Goal: Navigation & Orientation: Find specific page/section

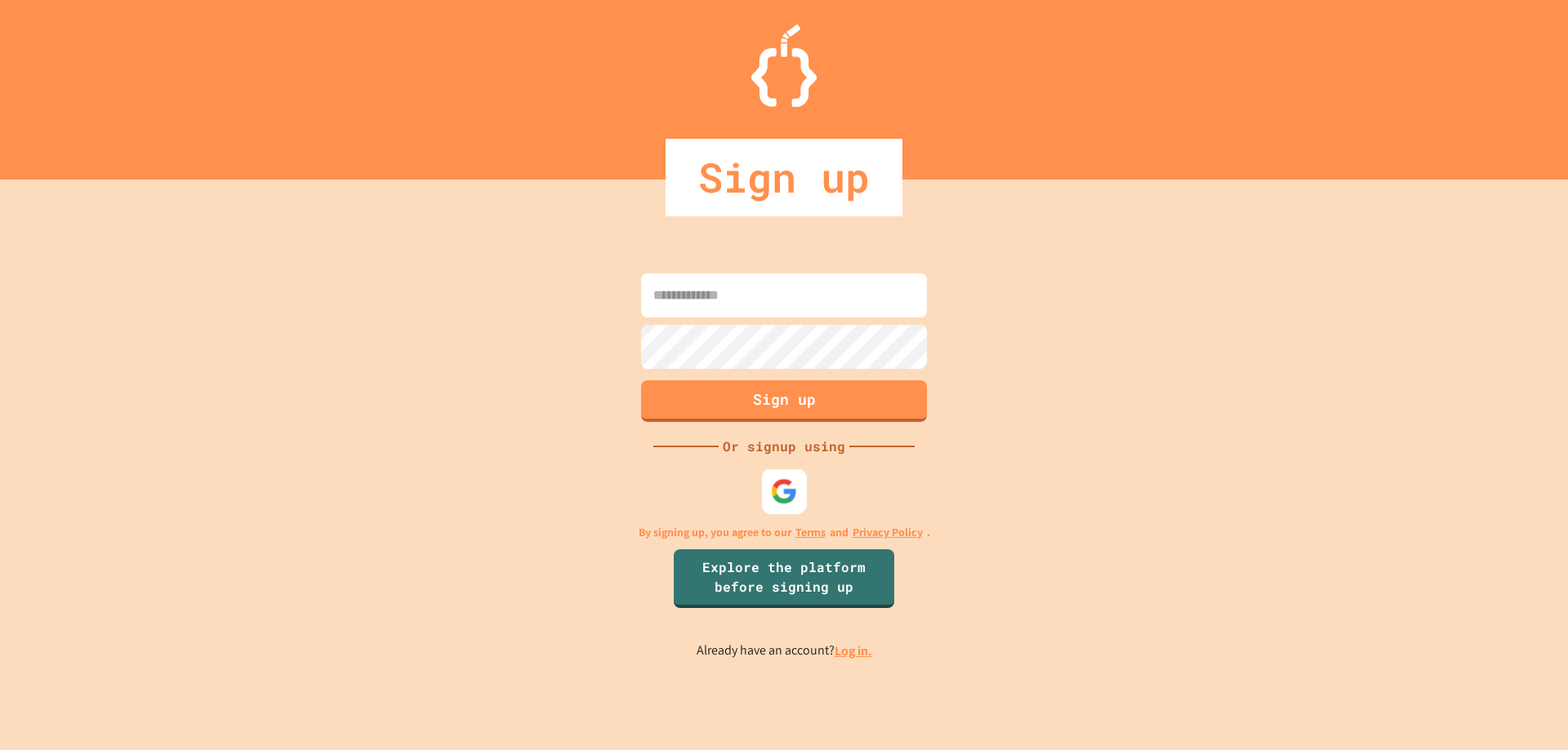
click at [789, 493] on img at bounding box center [784, 491] width 27 height 27
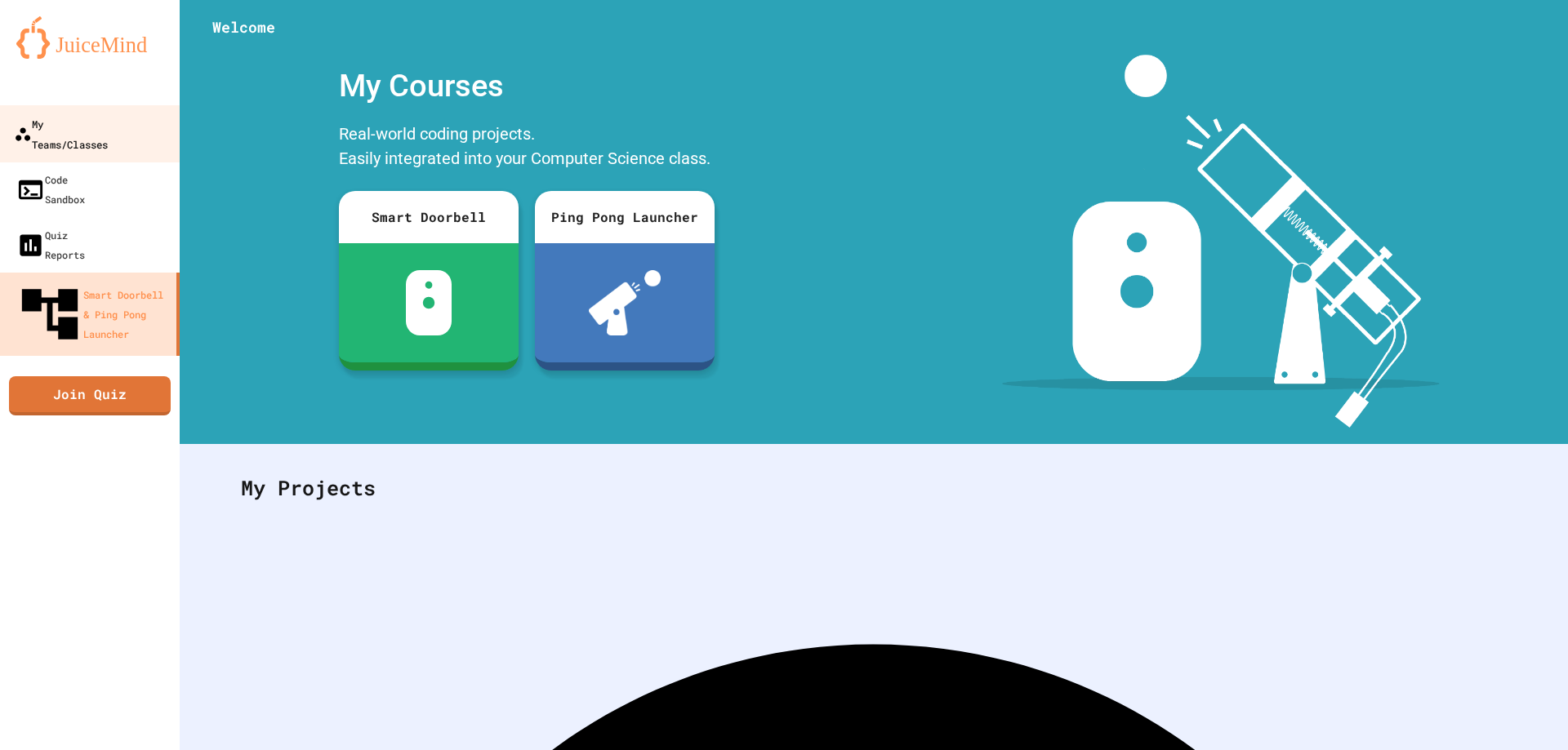
click at [85, 125] on div "My Teams/Classes" at bounding box center [61, 133] width 94 height 40
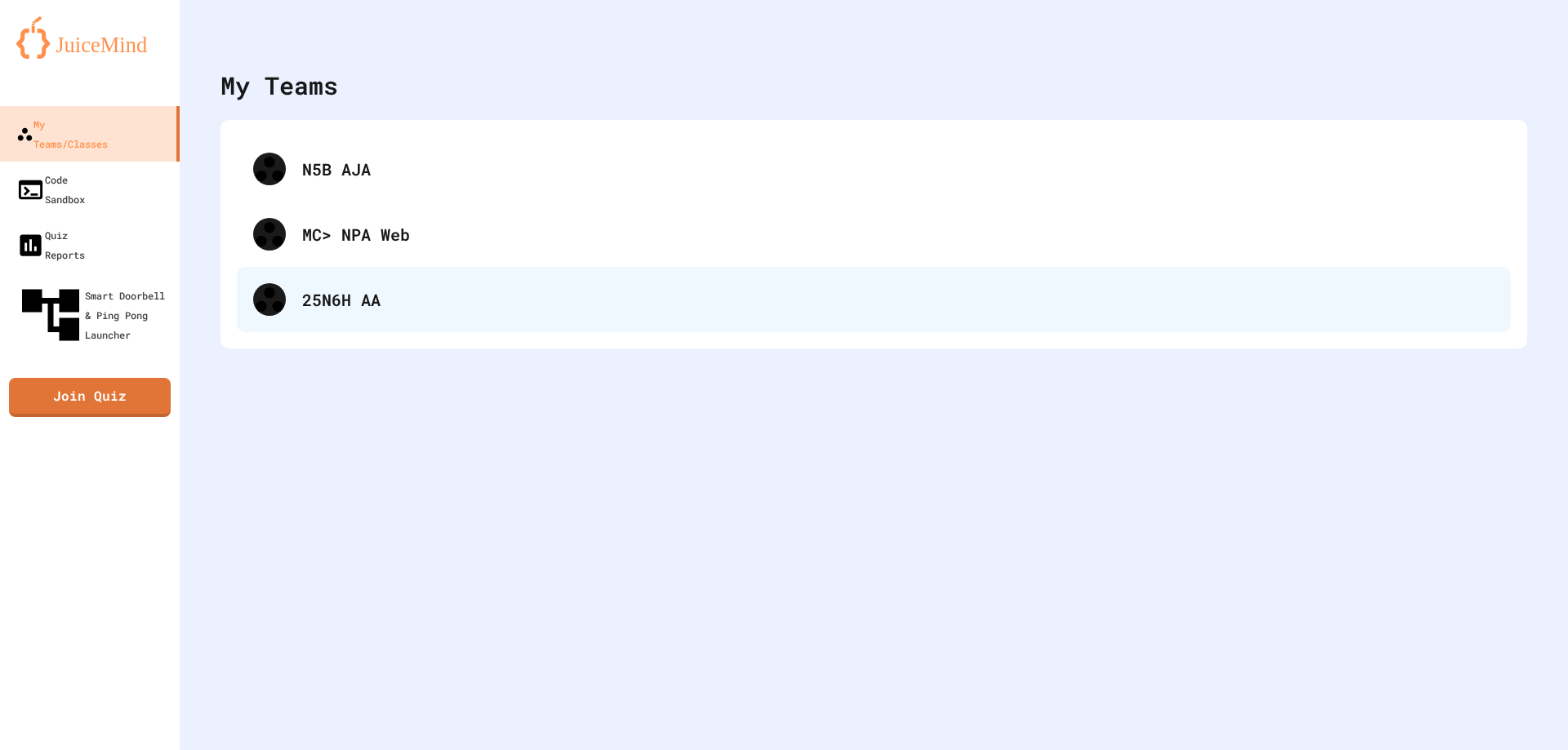
click at [329, 320] on div "25N6H AA" at bounding box center [874, 299] width 1274 height 65
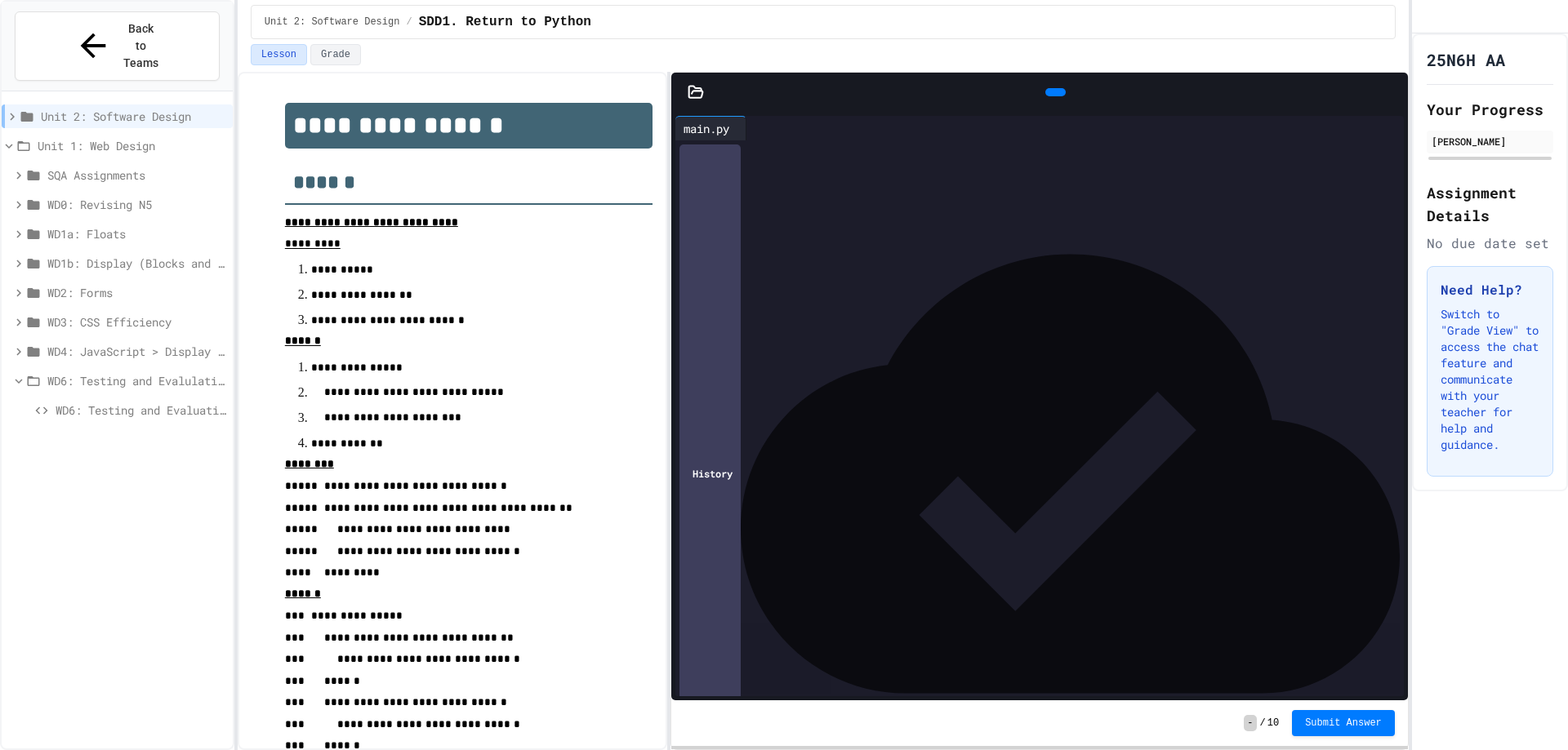
click at [147, 398] on div "WD6: Testing and Evaluation" at bounding box center [117, 410] width 231 height 23
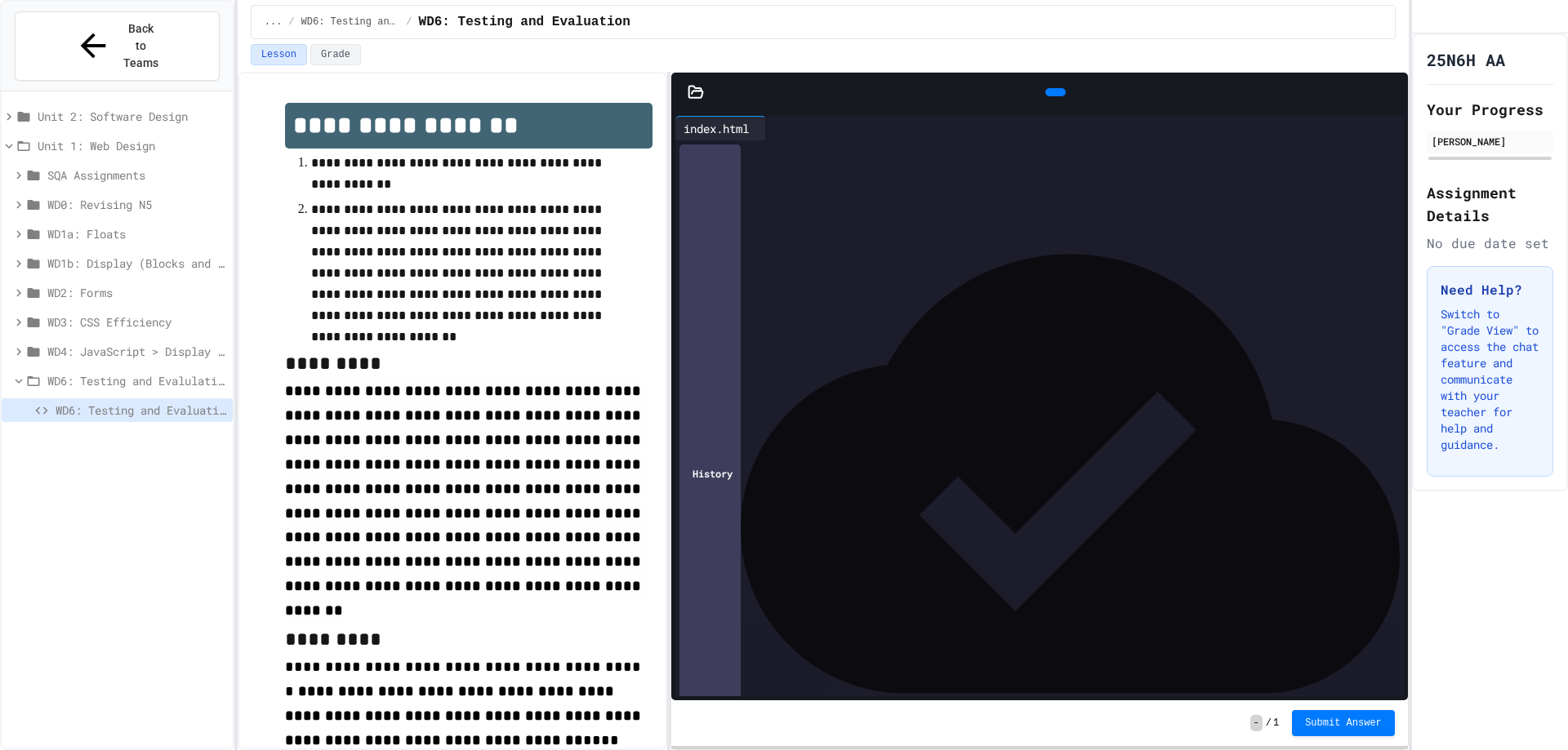
click at [167, 343] on span "WD4: JavaScript > Display and hide blocks (colours)" at bounding box center [136, 352] width 179 height 17
click at [154, 372] on span "WD6: Testing and Evalulation" at bounding box center [136, 381] width 179 height 17
click at [154, 372] on span "WD6: Testing and Evalulation" at bounding box center [138, 381] width 175 height 17
click at [130, 105] on div "Unit 2: Software Design" at bounding box center [117, 117] width 231 height 23
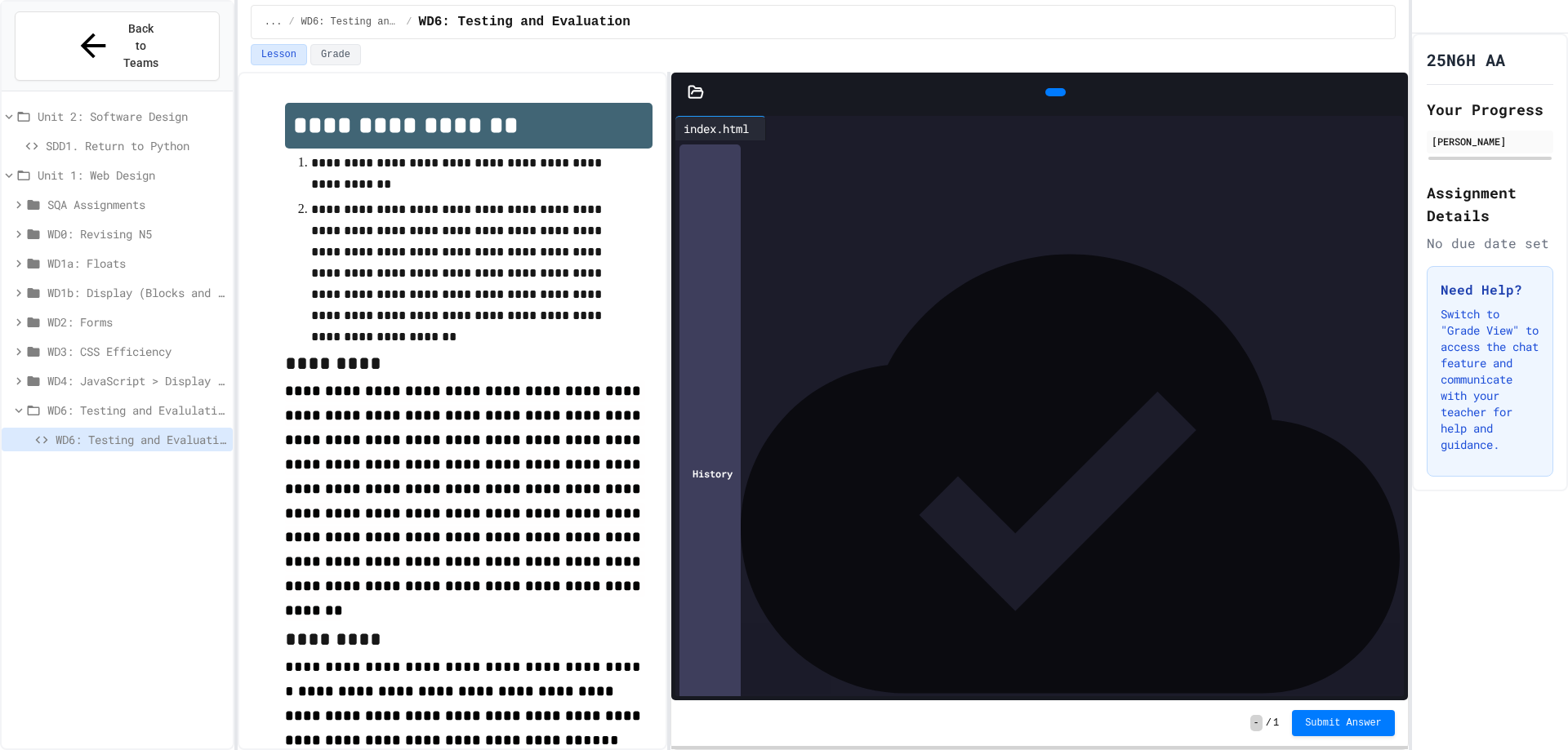
click at [135, 134] on div "SDD1. Return to Python" at bounding box center [117, 146] width 231 height 23
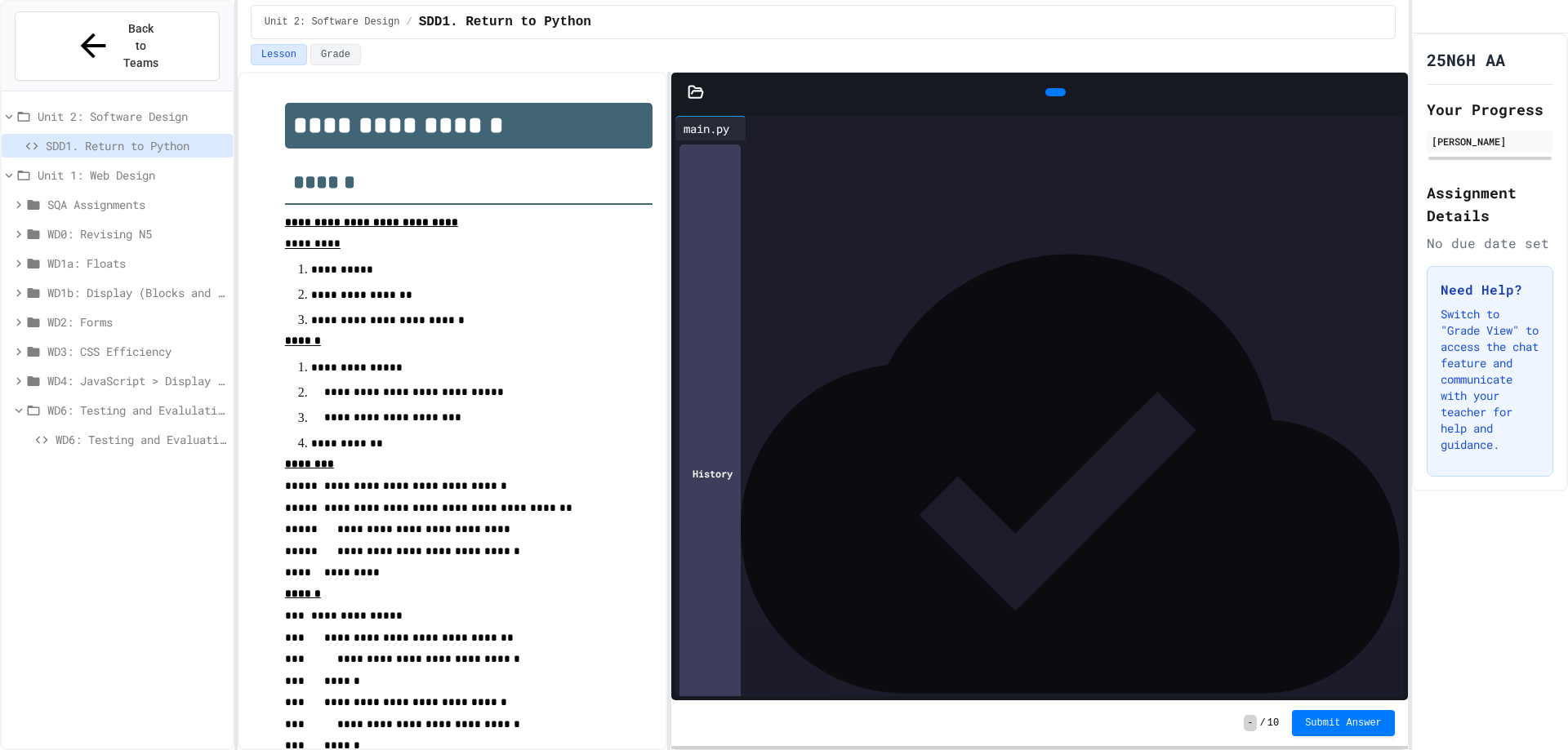
click at [861, 149] on div "**********" at bounding box center [1052, 151] width 703 height 16
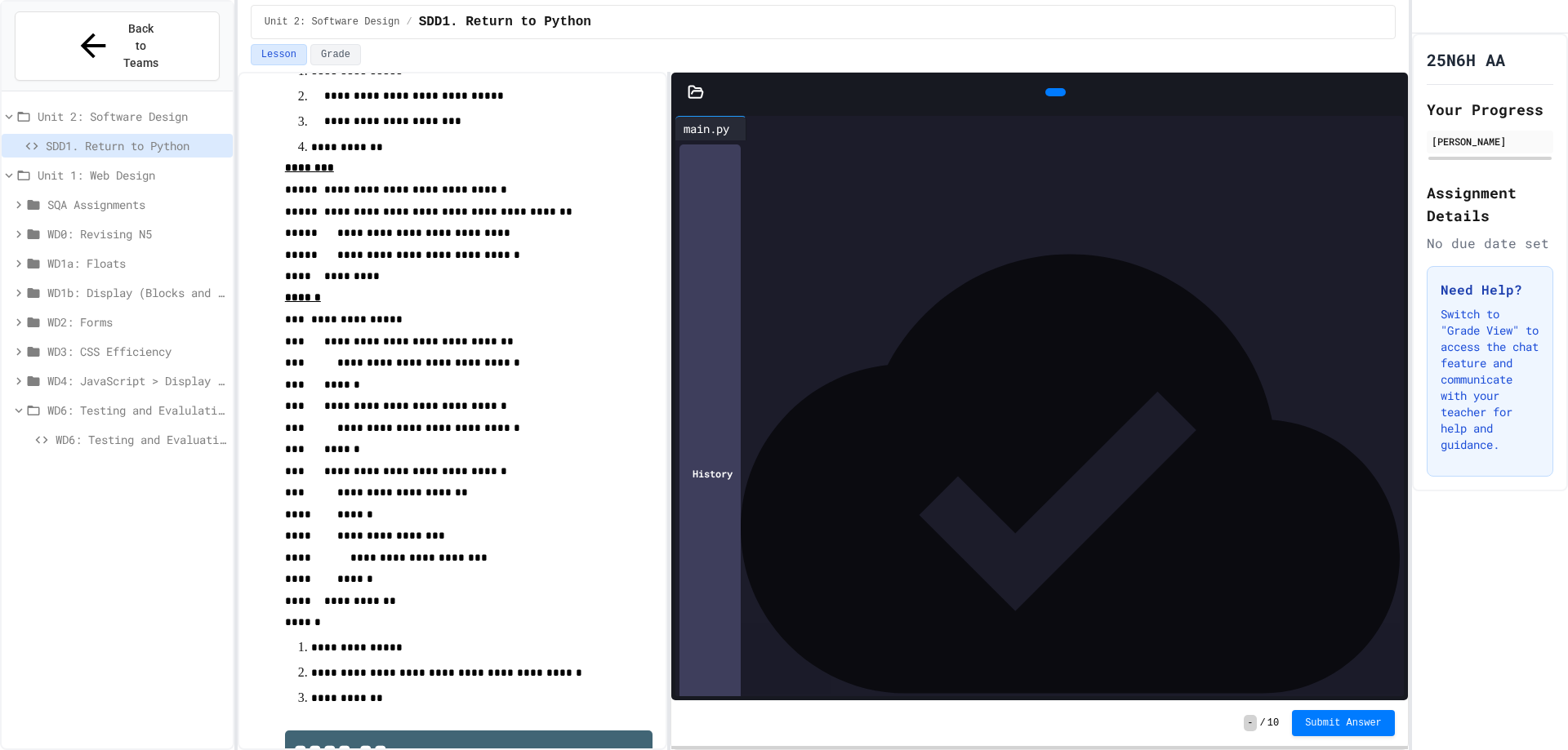
scroll to position [286, 0]
